Goal: Task Accomplishment & Management: Manage account settings

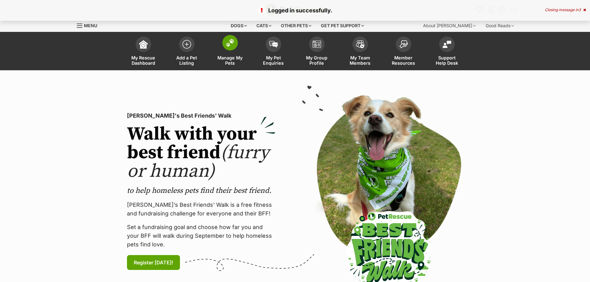
click at [229, 59] on span "Manage My Pets" at bounding box center [230, 60] width 28 height 11
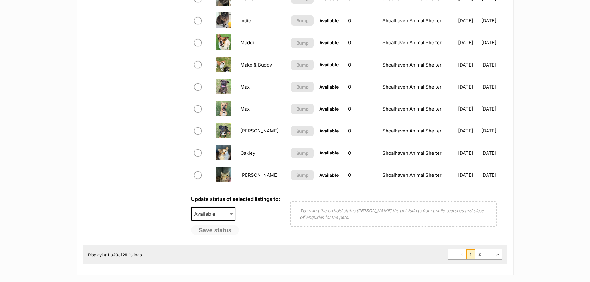
scroll to position [434, 0]
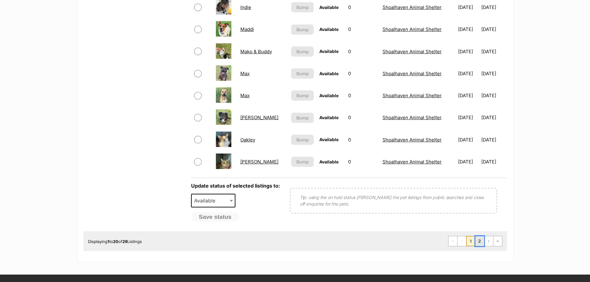
drag, startPoint x: 480, startPoint y: 241, endPoint x: 478, endPoint y: 238, distance: 4.2
click at [480, 241] on link "2" at bounding box center [480, 241] width 9 height 10
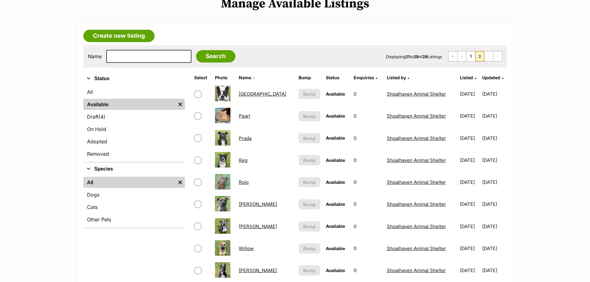
scroll to position [93, 0]
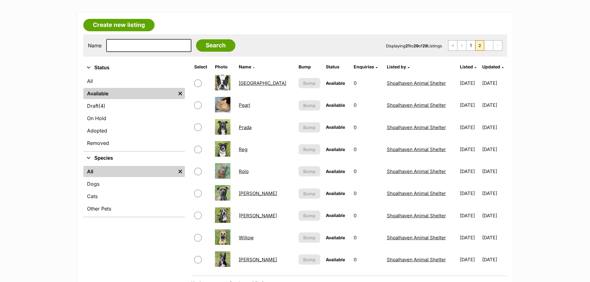
click at [246, 83] on link "Paris" at bounding box center [262, 83] width 47 height 6
